Goal: Information Seeking & Learning: Learn about a topic

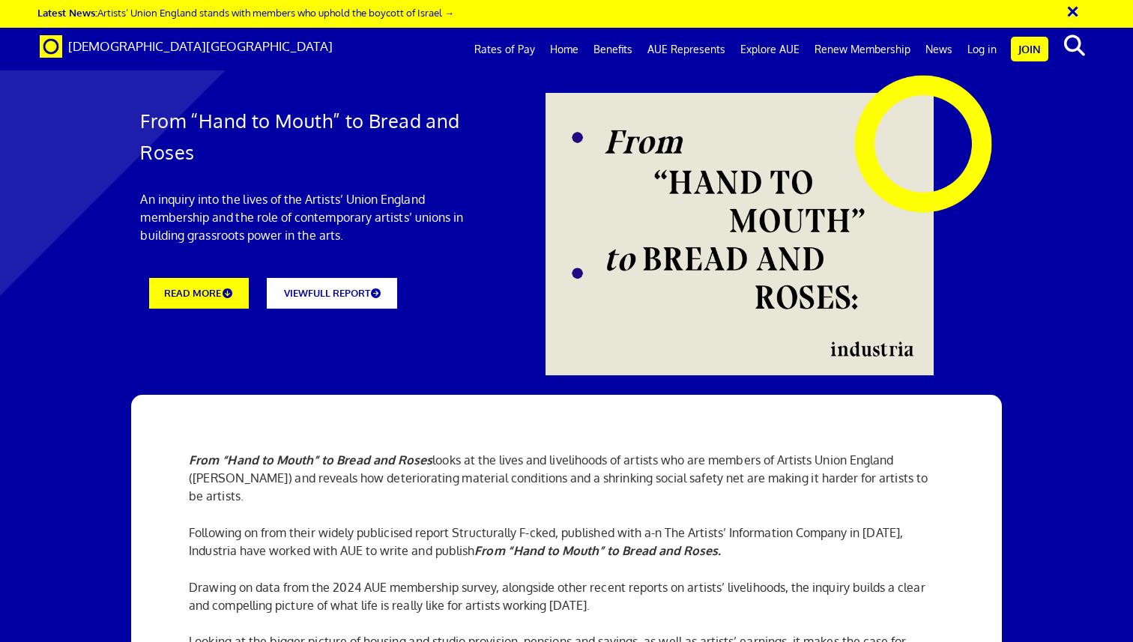
scroll to position [0, 10]
click at [341, 275] on link "VIEW FULL REPORT" at bounding box center [332, 292] width 144 height 34
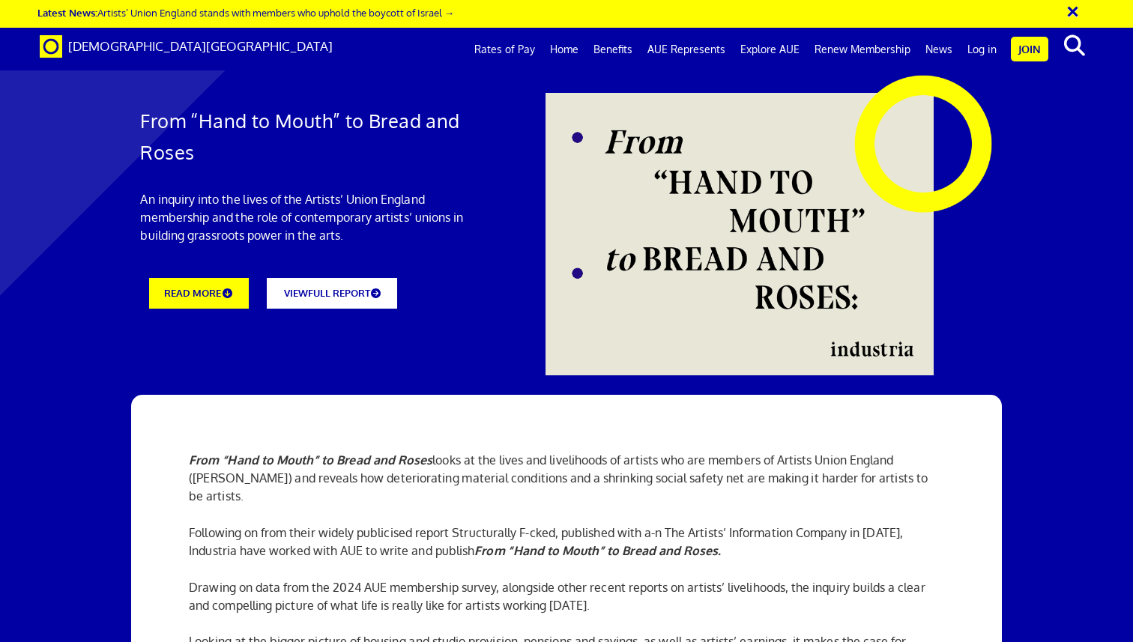
drag, startPoint x: 187, startPoint y: 344, endPoint x: 391, endPoint y: 434, distance: 222.7
copy div "Key findings of the report include: 79% of AUE members responding to the member…"
